Goal: Task Accomplishment & Management: Manage account settings

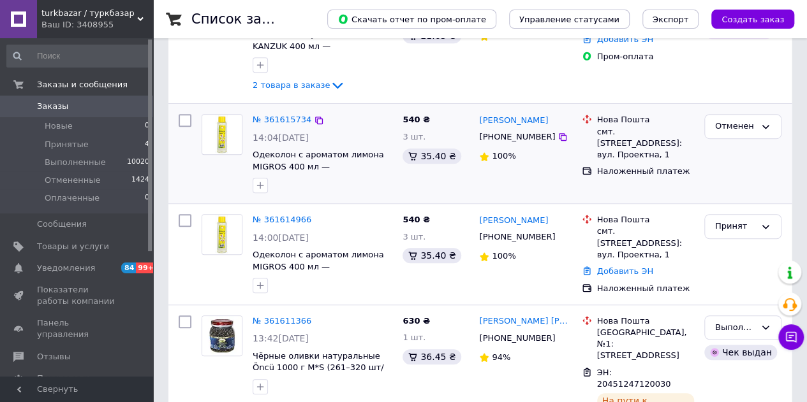
scroll to position [319, 0]
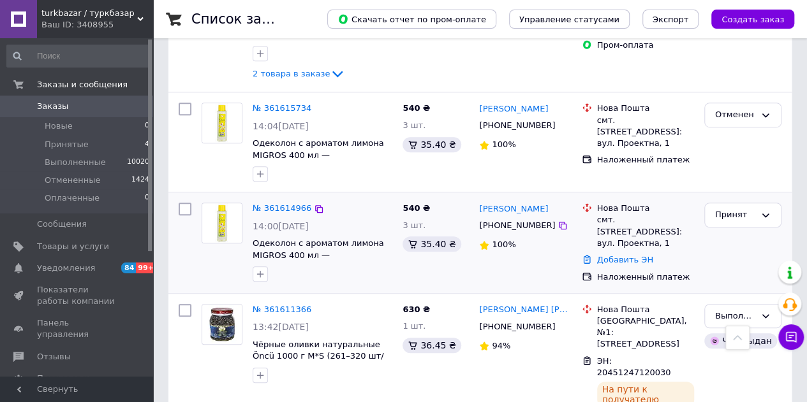
click at [217, 219] on img at bounding box center [222, 223] width 40 height 40
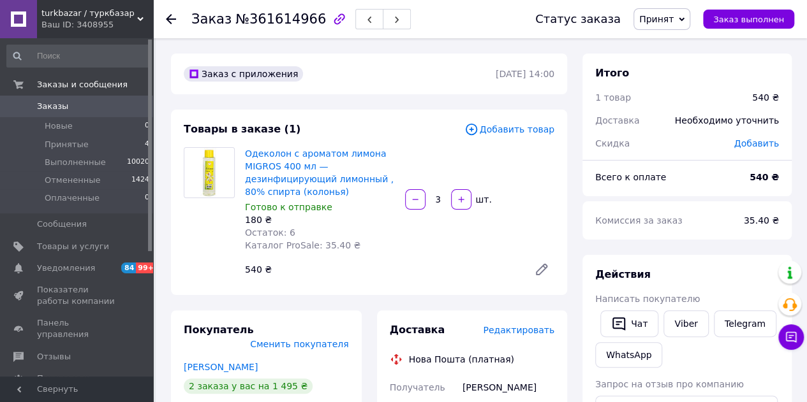
drag, startPoint x: 221, startPoint y: 359, endPoint x: 232, endPoint y: 349, distance: 15.4
click at [221, 362] on link "Хитрая Юлия" at bounding box center [221, 367] width 74 height 10
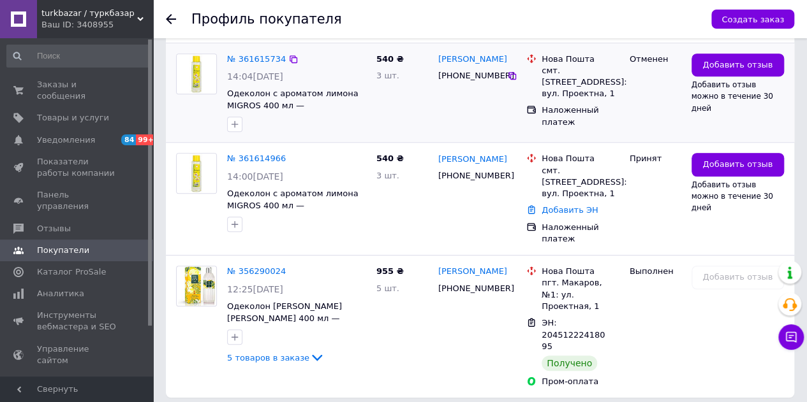
scroll to position [233, 0]
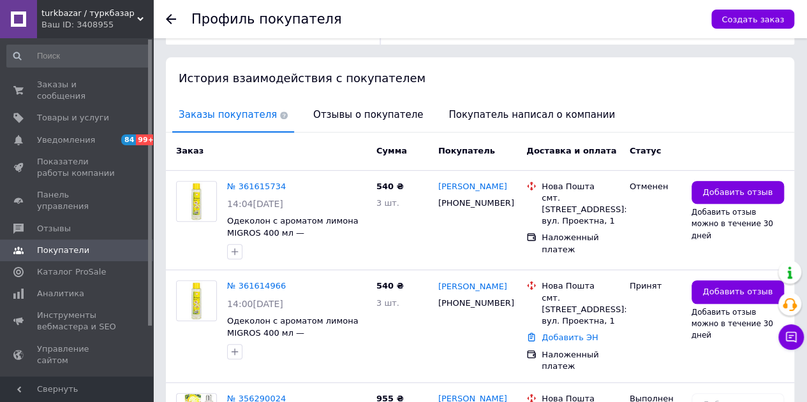
click at [172, 20] on icon at bounding box center [171, 19] width 10 height 10
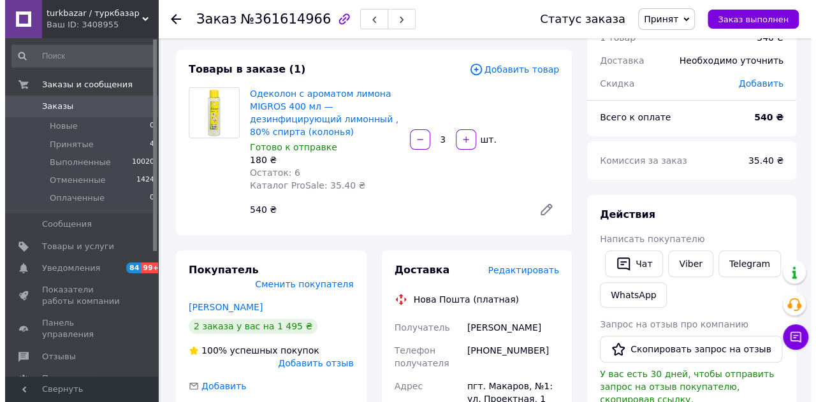
scroll to position [128, 0]
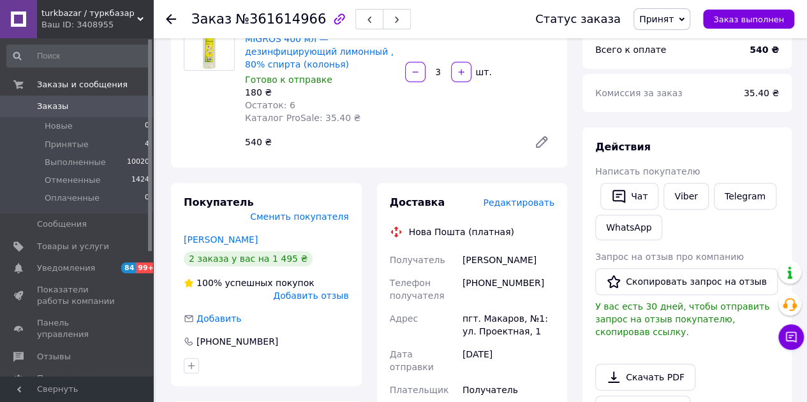
click at [533, 203] on span "Редактировать" at bounding box center [518, 203] width 71 height 10
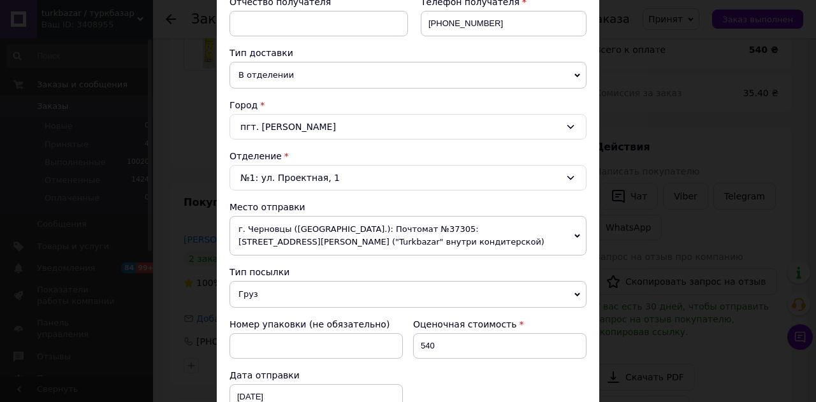
scroll to position [383, 0]
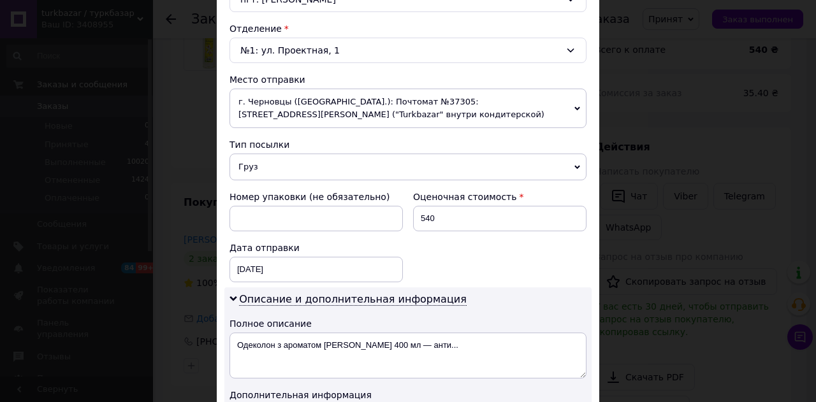
click at [430, 110] on span "г. Черновцы (Черновицкая обл.): Почтомат №37305: ул. Черноморская, 4а ("Turkbaz…" at bounding box center [408, 109] width 357 height 40
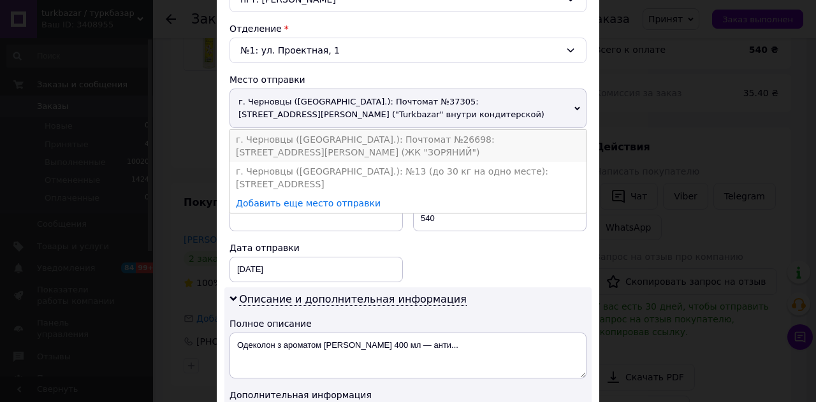
click at [431, 135] on li "г. Черновцы (Черновицкая обл.): Почтомат №26698: ул. Чорноморская, 4а (ЖК "ЗОРЯ…" at bounding box center [408, 146] width 357 height 32
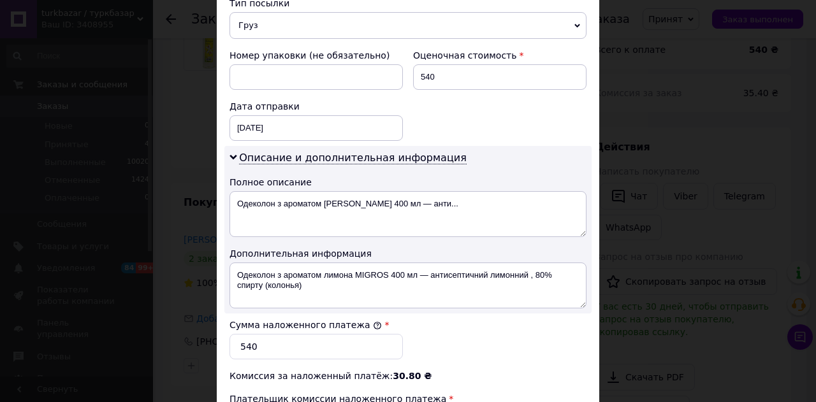
scroll to position [638, 0]
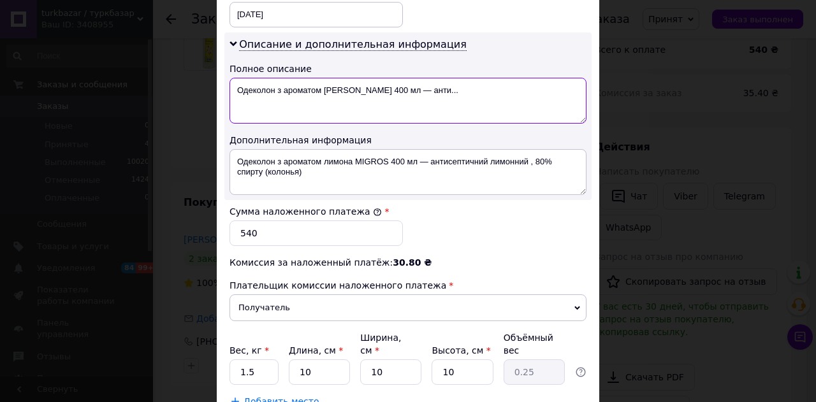
drag, startPoint x: 353, startPoint y: 89, endPoint x: 496, endPoint y: 80, distance: 143.8
click at [496, 80] on textarea "Одеколон з ароматом лимона MIGROS 400 мл — анти..." at bounding box center [408, 101] width 357 height 46
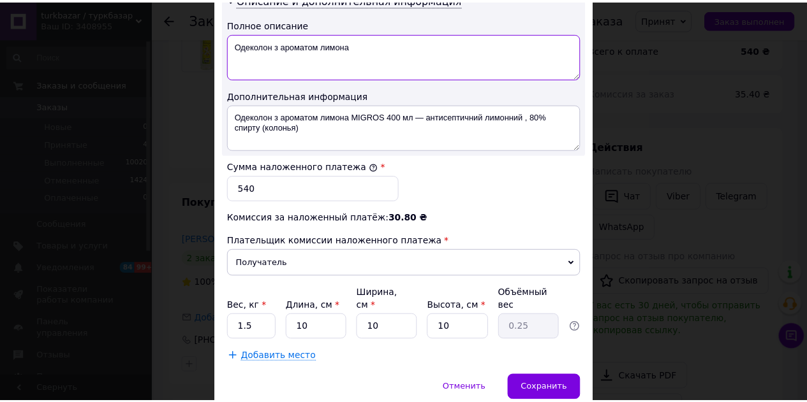
scroll to position [719, 0]
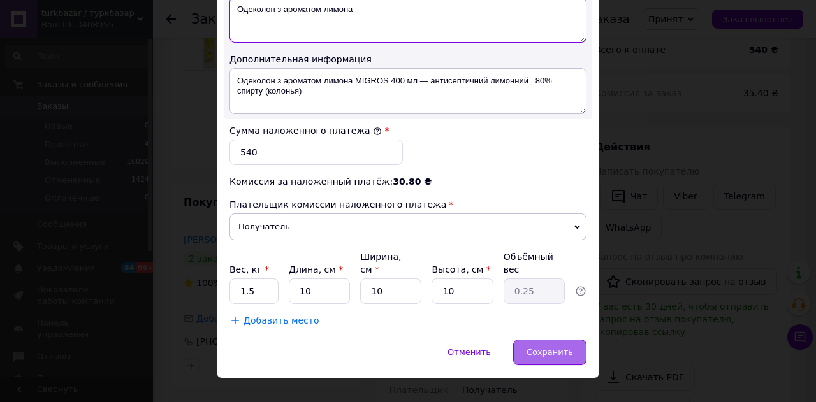
type textarea "Одеколон з ароматом лимона"
click at [571, 348] on span "Сохранить" at bounding box center [550, 353] width 47 height 10
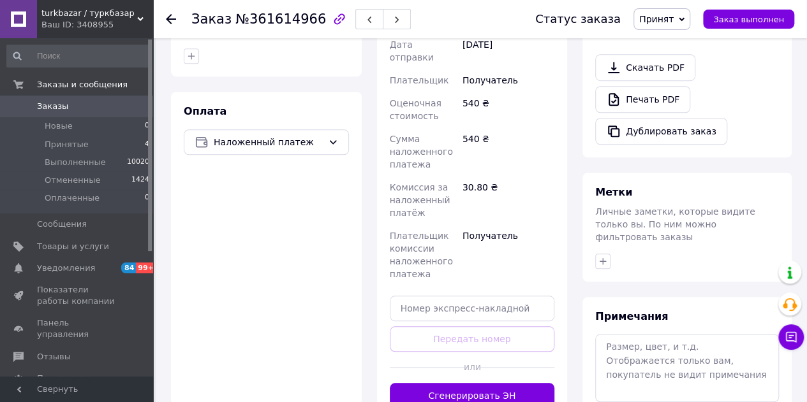
scroll to position [574, 0]
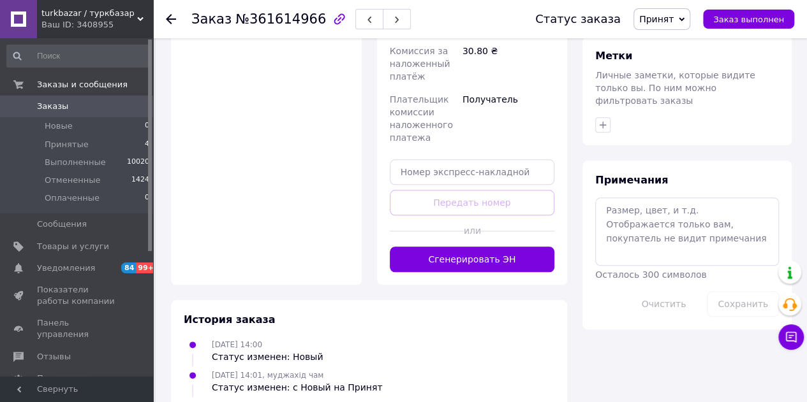
click at [499, 248] on button "Сгенерировать ЭН" at bounding box center [472, 260] width 165 height 26
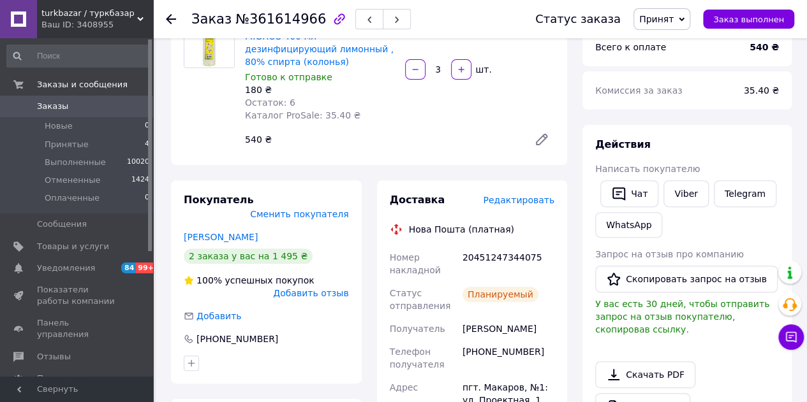
scroll to position [128, 0]
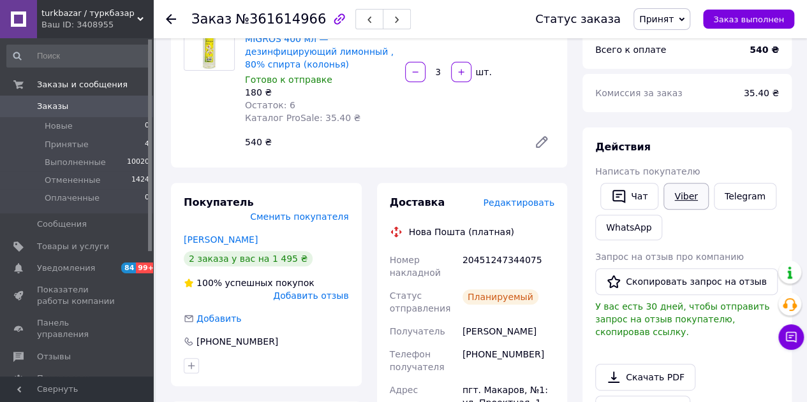
click at [681, 195] on link "Viber" at bounding box center [685, 196] width 45 height 27
drag, startPoint x: 542, startPoint y: 260, endPoint x: 461, endPoint y: 269, distance: 82.2
click at [461, 269] on div "20451247344075" at bounding box center [508, 267] width 97 height 36
copy div "20451247344075"
click at [674, 21] on span "Принят" at bounding box center [656, 19] width 34 height 10
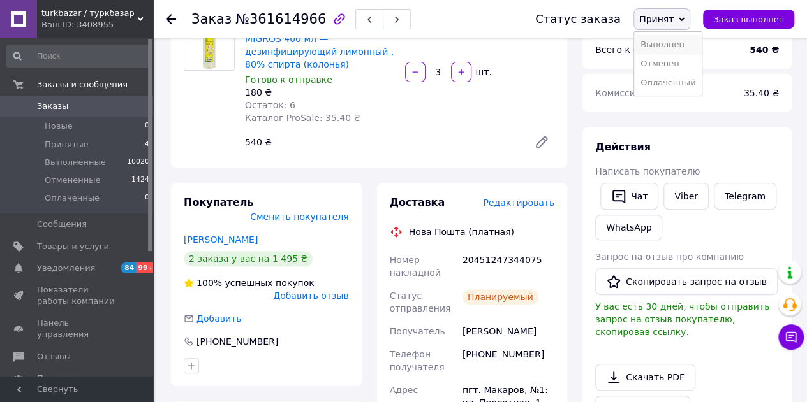
click at [681, 41] on li "Выполнен" at bounding box center [668, 44] width 68 height 19
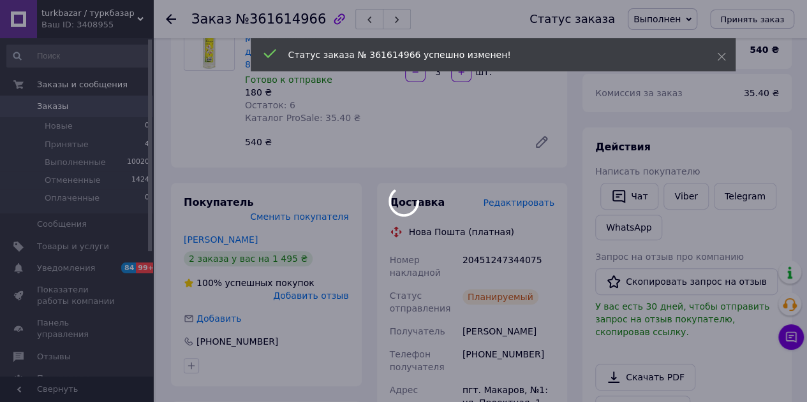
click at [171, 21] on div at bounding box center [403, 201] width 807 height 402
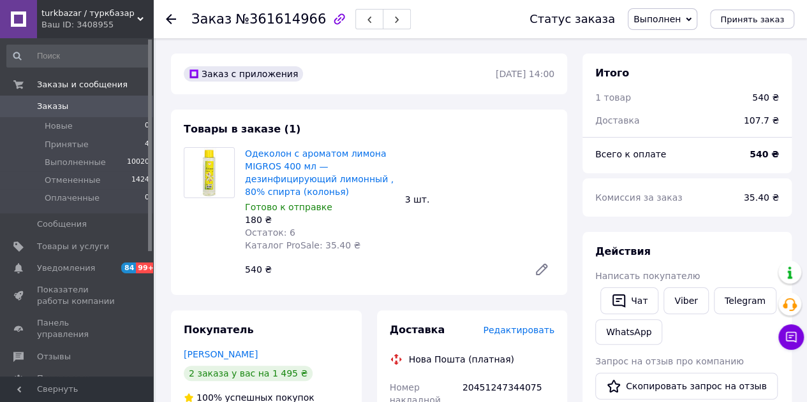
scroll to position [0, 0]
click at [170, 17] on icon at bounding box center [171, 19] width 10 height 10
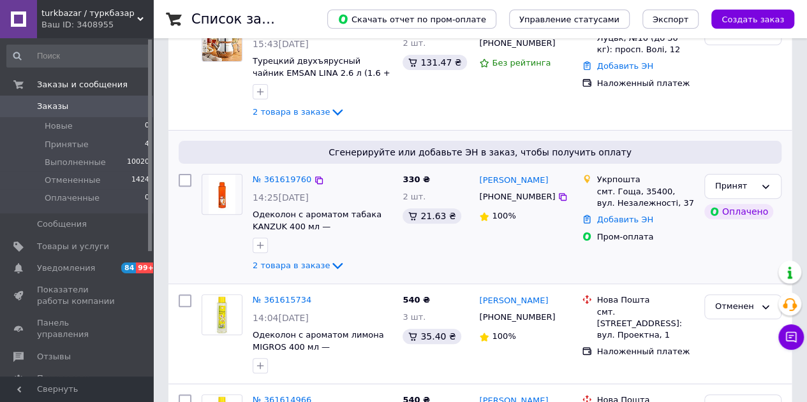
scroll to position [64, 0]
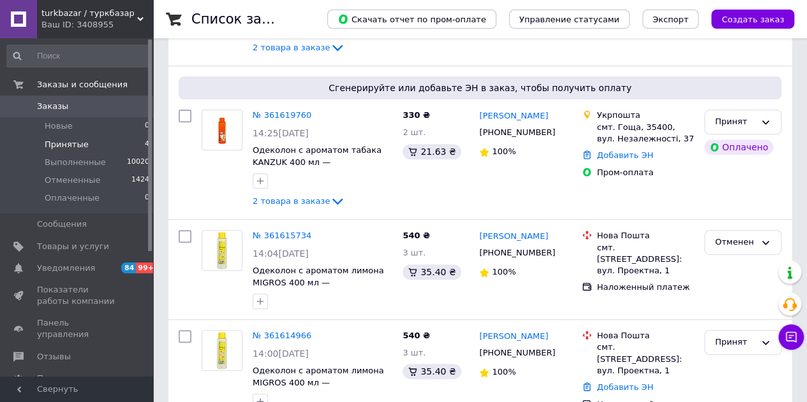
click at [79, 145] on span "Принятые" at bounding box center [67, 144] width 44 height 11
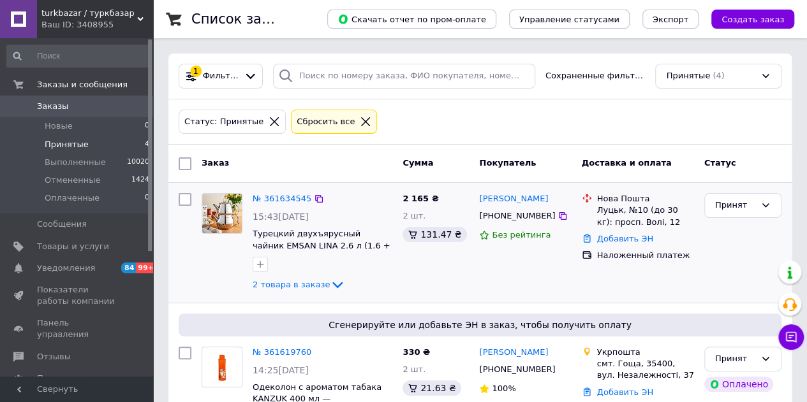
click at [218, 219] on img at bounding box center [222, 214] width 40 height 40
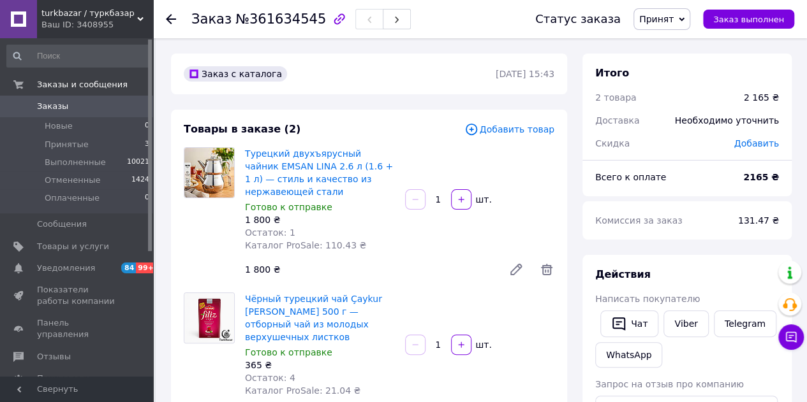
scroll to position [319, 0]
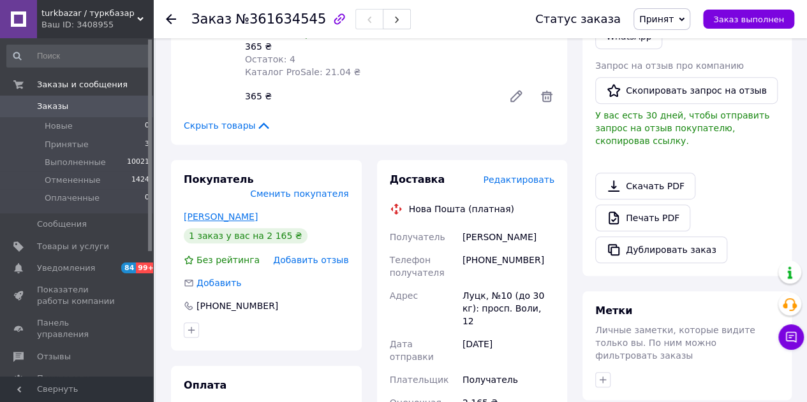
click at [234, 212] on link "Мазун Оксана" at bounding box center [221, 217] width 74 height 10
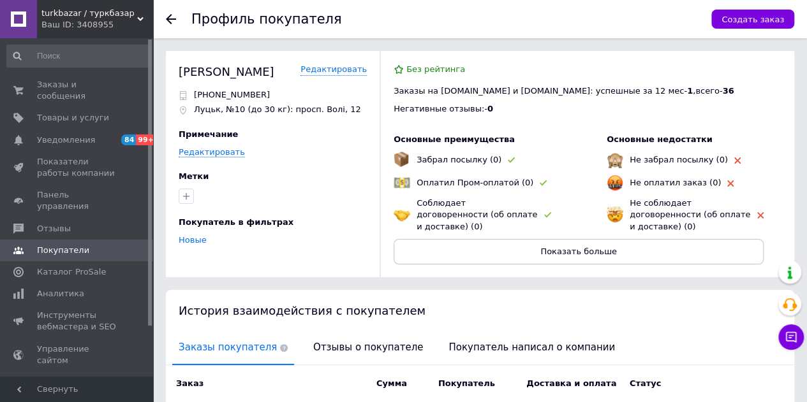
click at [172, 21] on icon at bounding box center [171, 19] width 10 height 10
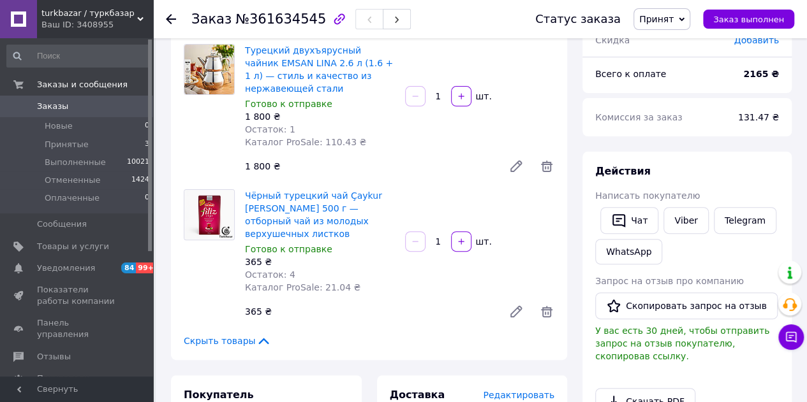
scroll to position [255, 0]
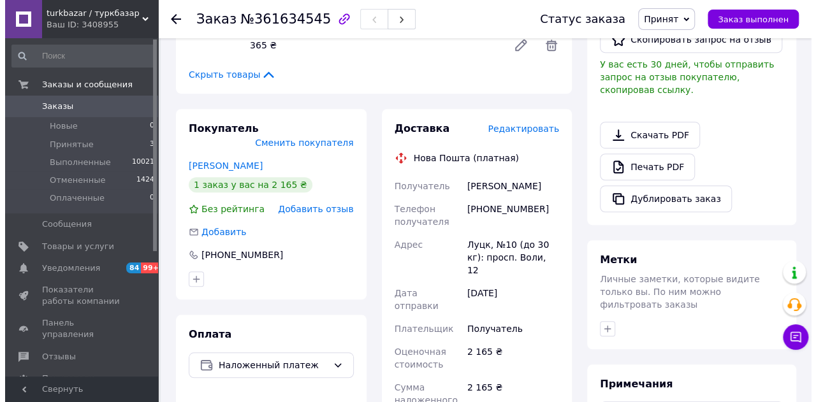
scroll to position [353, 0]
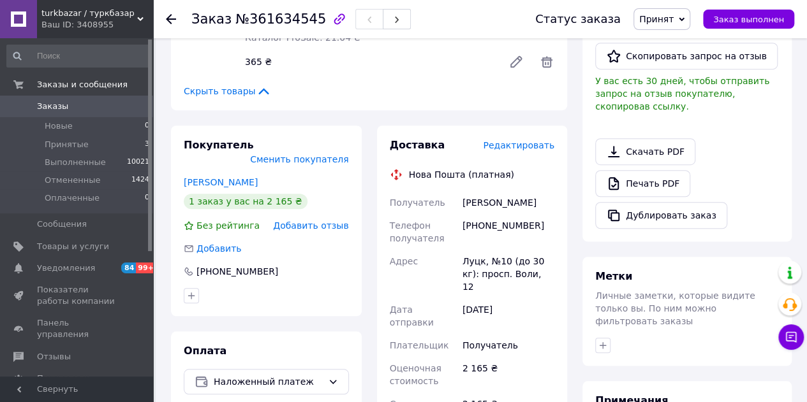
click at [536, 140] on span "Редактировать" at bounding box center [518, 145] width 71 height 10
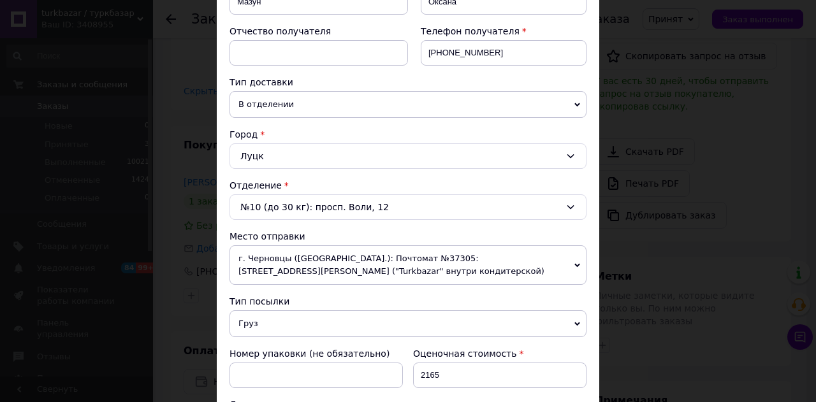
scroll to position [319, 0]
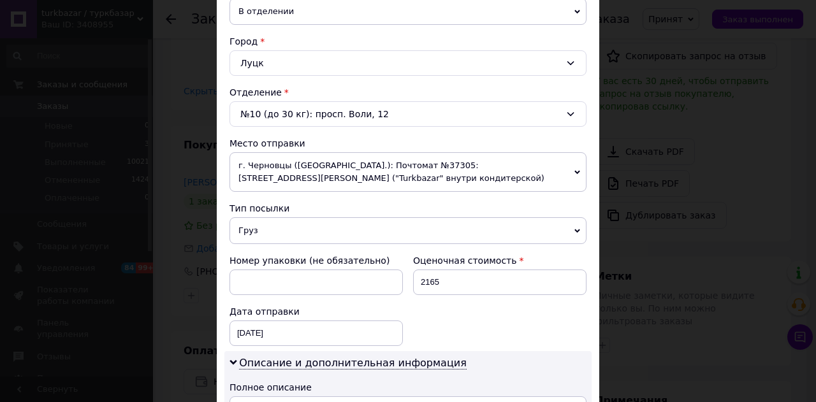
click at [496, 170] on span "г. Черновцы (Черновицкая обл.): Почтомат №37305: ул. Черноморская, 4а ("Turkbaz…" at bounding box center [408, 172] width 357 height 40
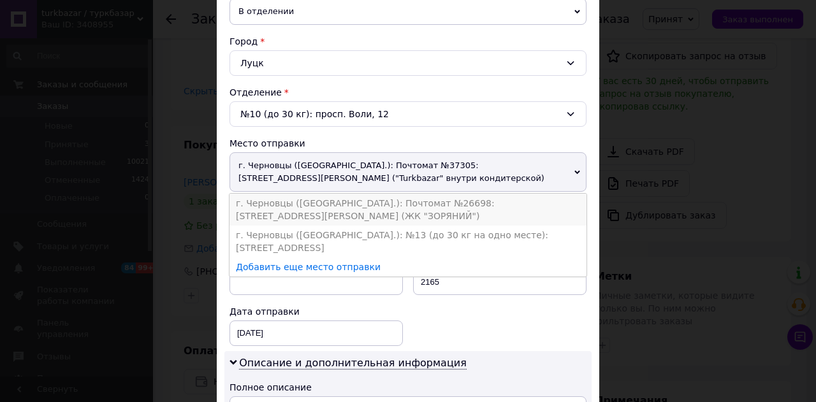
click at [476, 203] on li "г. Черновцы (Черновицкая обл.): Почтомат №26698: ул. Чорноморская, 4а (ЖК "ЗОРЯ…" at bounding box center [408, 210] width 357 height 32
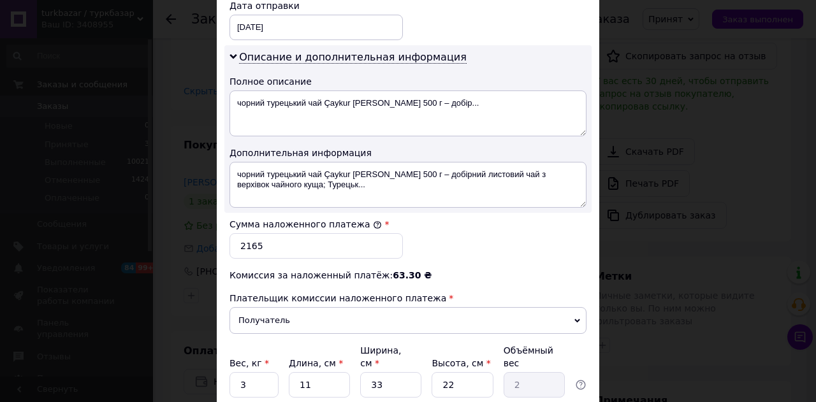
scroll to position [638, 0]
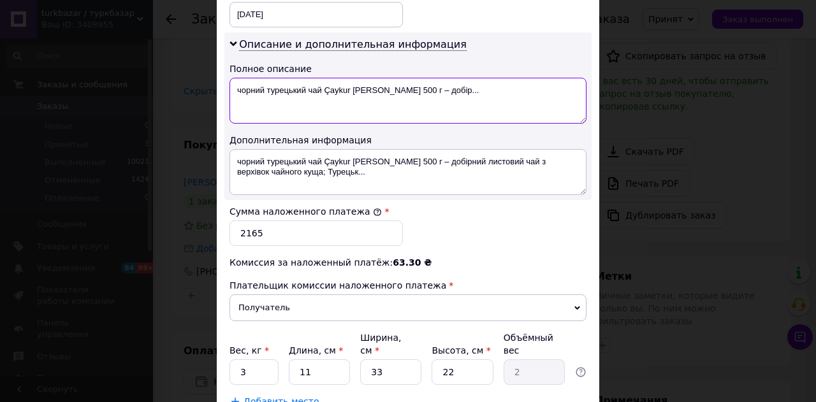
drag, startPoint x: 324, startPoint y: 85, endPoint x: 366, endPoint y: 87, distance: 42.2
click at [366, 87] on textarea "чорний турецький чай Çaykur Filiz 500 г – добір..." at bounding box center [408, 101] width 357 height 46
click at [350, 79] on textarea "чорний турецький чай 500 г – добір..." at bounding box center [408, 101] width 357 height 46
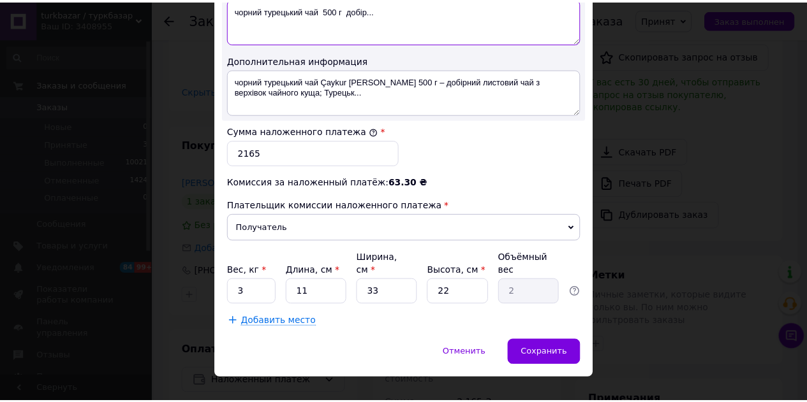
scroll to position [719, 0]
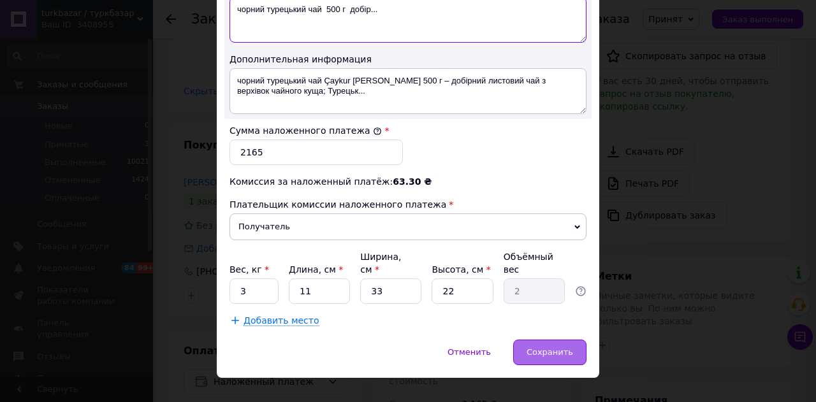
type textarea "чорний турецький чай 500 г добір..."
click at [538, 340] on div "Сохранить" at bounding box center [549, 353] width 73 height 26
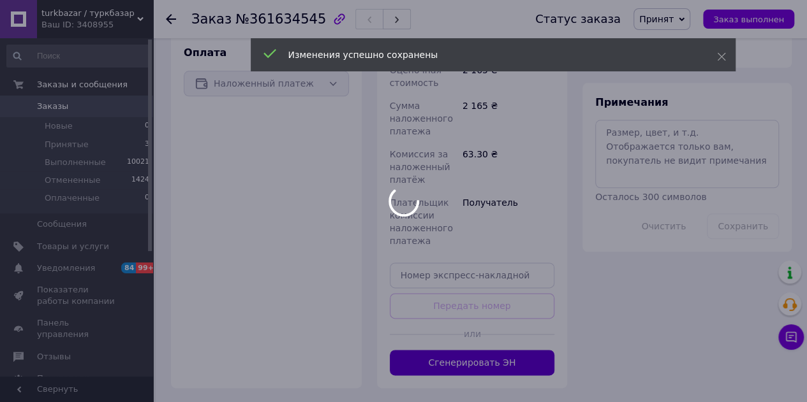
scroll to position [672, 0]
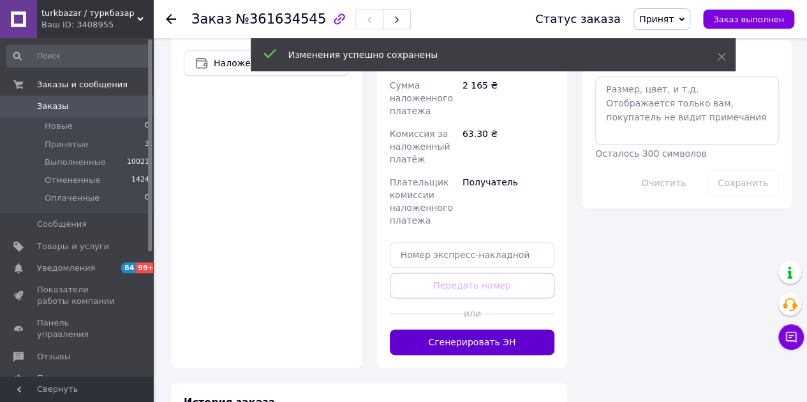
click at [503, 330] on button "Сгенерировать ЭН" at bounding box center [472, 343] width 165 height 26
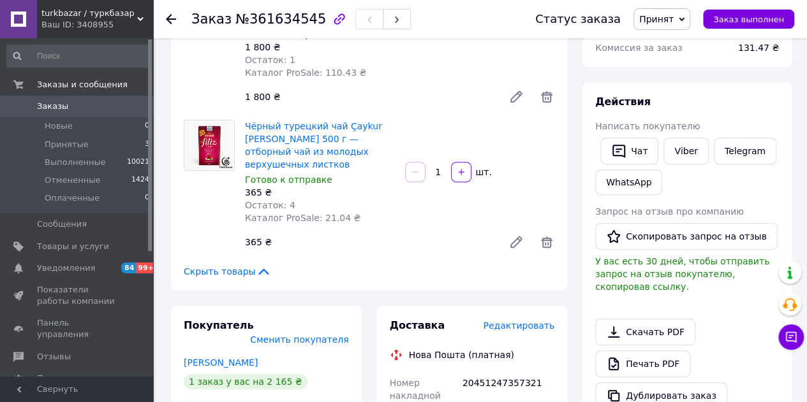
scroll to position [162, 0]
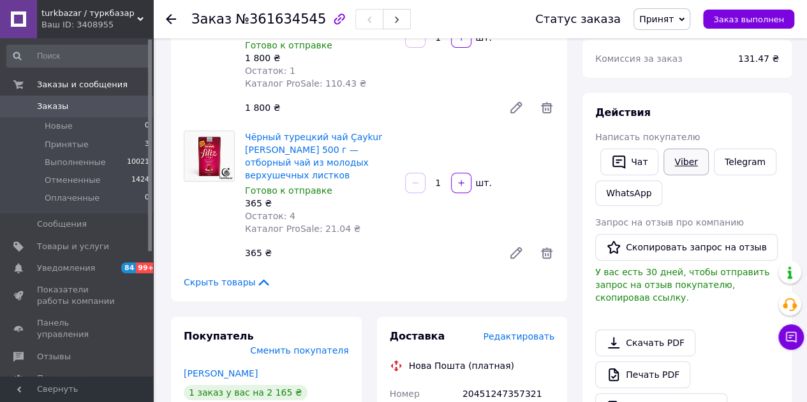
click at [681, 163] on link "Viber" at bounding box center [685, 162] width 45 height 27
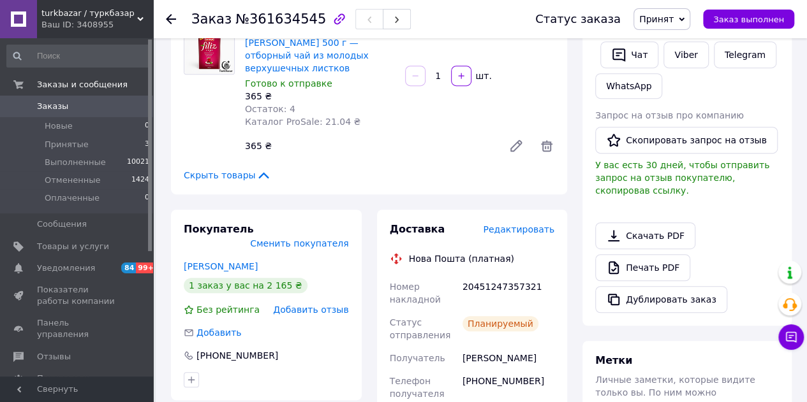
scroll to position [290, 0]
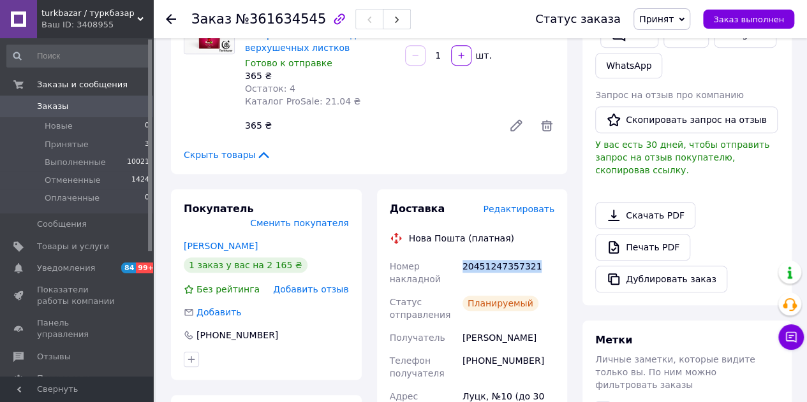
drag, startPoint x: 540, startPoint y: 257, endPoint x: 461, endPoint y: 270, distance: 80.7
click at [461, 270] on div "20451247357321" at bounding box center [508, 273] width 97 height 36
copy div "20451247357321"
drag, startPoint x: 661, startPoint y: 18, endPoint x: 662, endPoint y: 24, distance: 6.5
click at [661, 18] on span "Принят" at bounding box center [656, 19] width 34 height 10
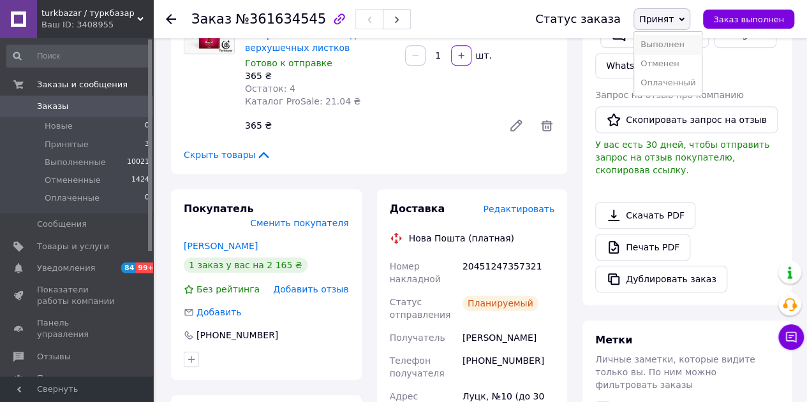
click at [665, 40] on li "Выполнен" at bounding box center [668, 44] width 68 height 19
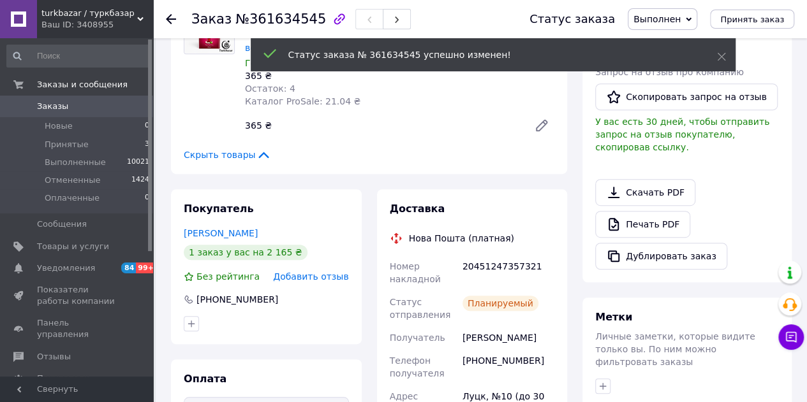
click at [168, 21] on use at bounding box center [171, 19] width 10 height 10
